Goal: Navigation & Orientation: Find specific page/section

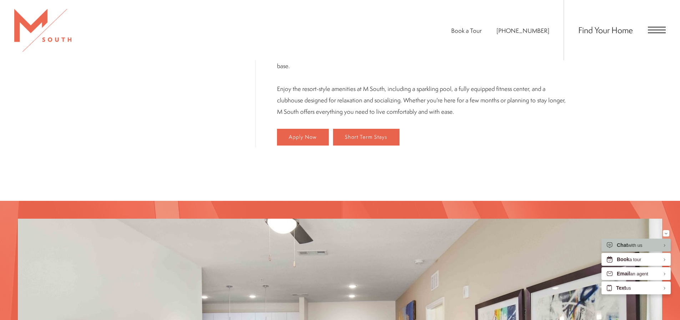
scroll to position [321, 0]
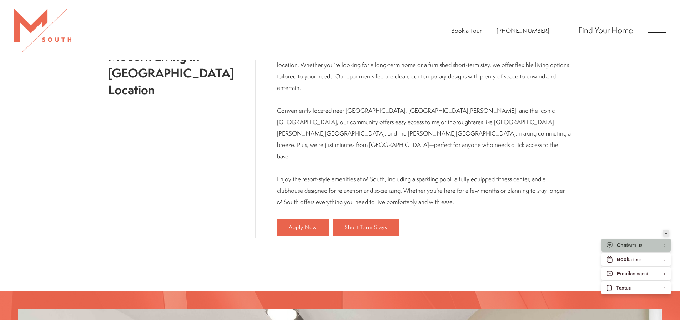
click at [668, 234] on button "Minimize" at bounding box center [666, 233] width 6 height 6
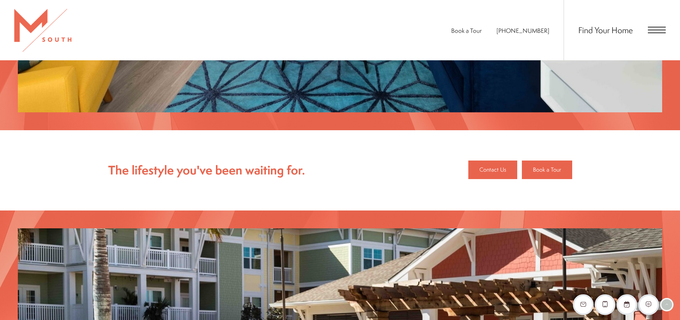
scroll to position [883, 0]
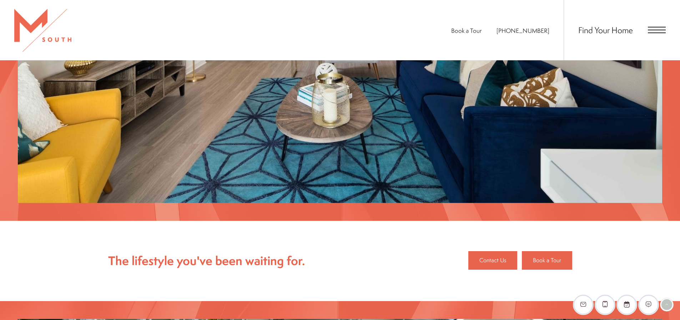
click at [653, 32] on span "Open Menu" at bounding box center [657, 30] width 18 height 6
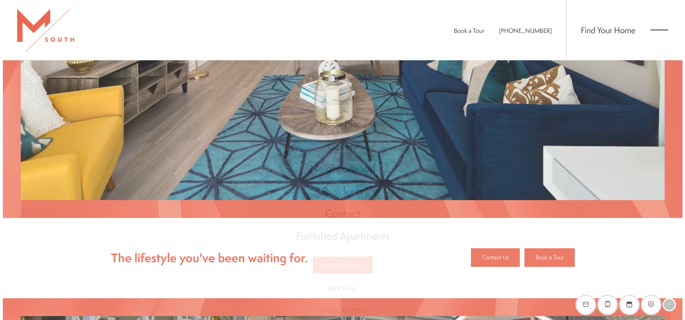
scroll to position [0, 0]
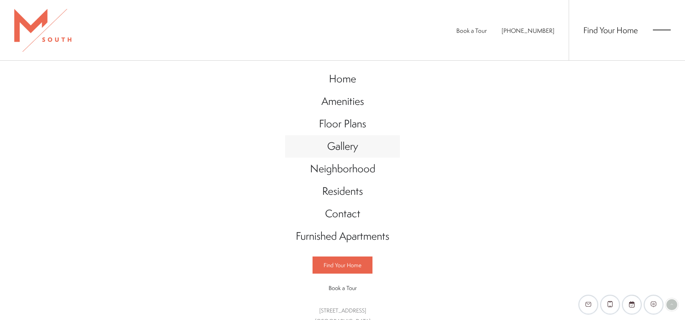
click at [331, 146] on span "Gallery" at bounding box center [342, 146] width 31 height 15
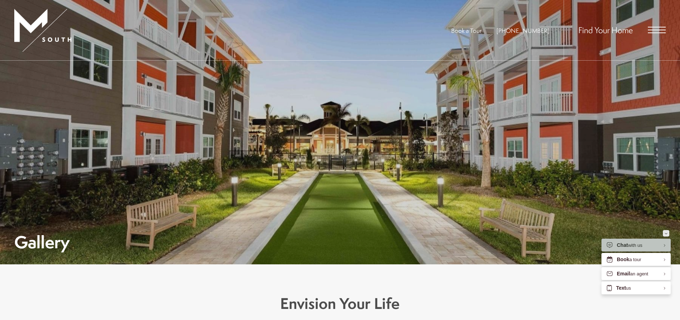
click at [665, 233] on icon "Minimize" at bounding box center [665, 234] width 3 height 2
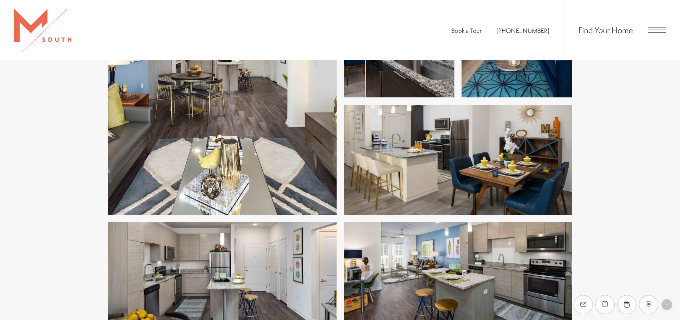
scroll to position [1534, 0]
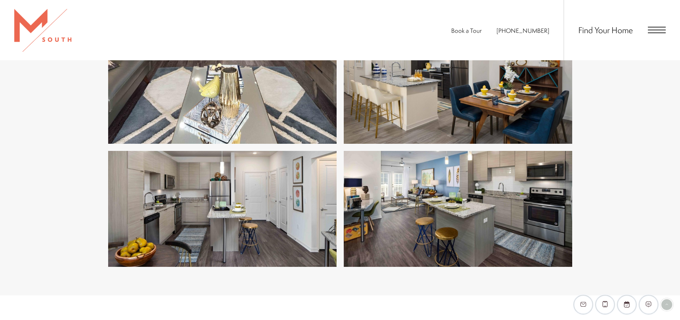
drag, startPoint x: 87, startPoint y: 153, endPoint x: 548, endPoint y: 203, distance: 464.5
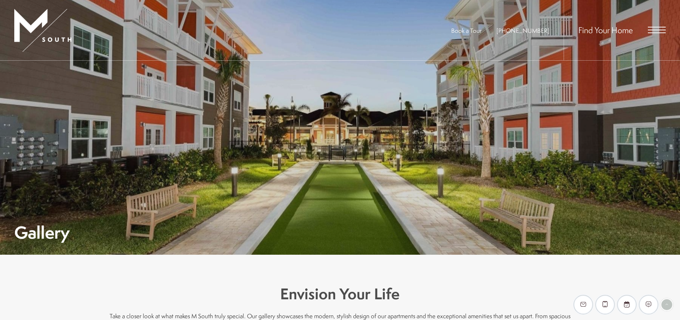
scroll to position [0, 0]
